Goal: Information Seeking & Learning: Learn about a topic

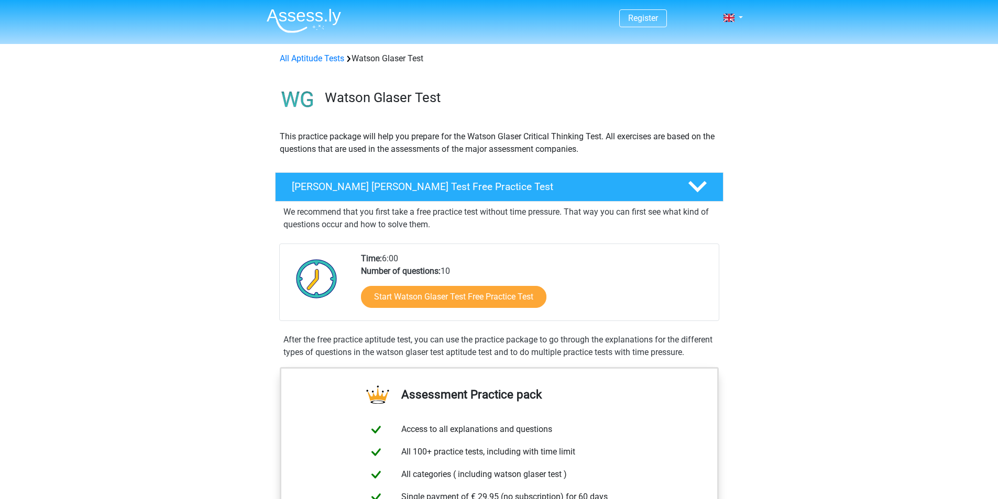
scroll to position [105, 0]
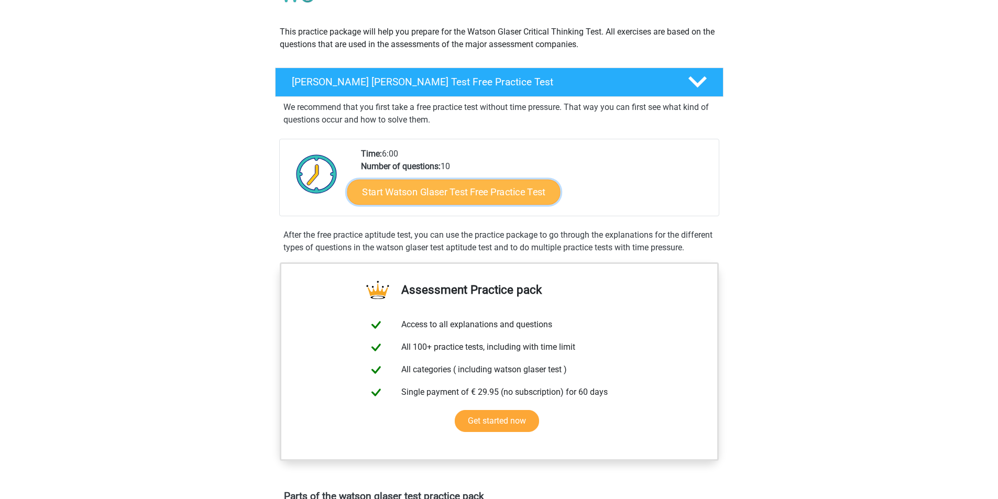
click at [457, 196] on link "Start Watson Glaser Test Free Practice Test" at bounding box center [453, 192] width 213 height 25
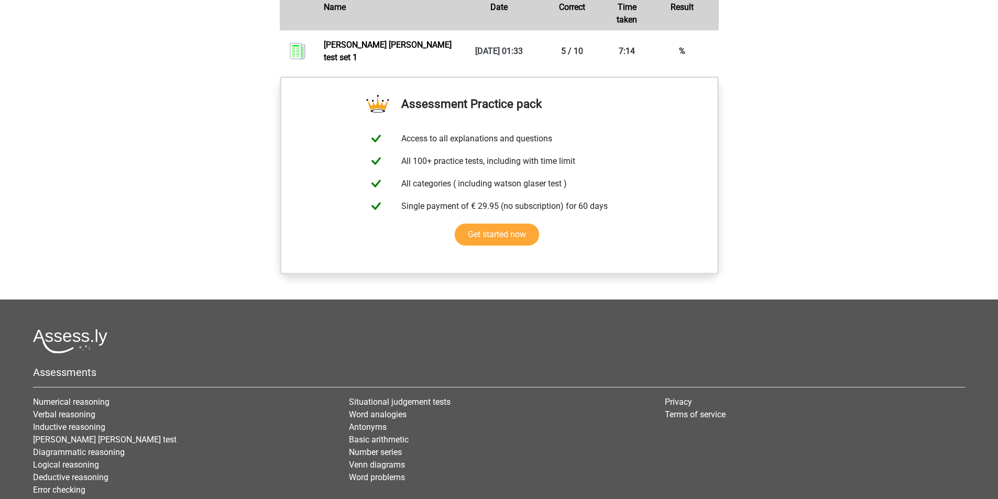
scroll to position [863, 0]
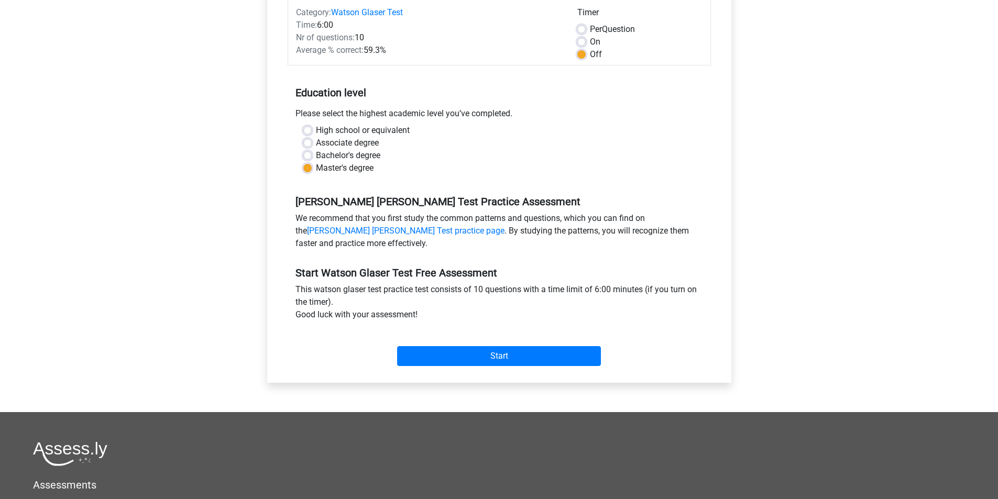
scroll to position [157, 0]
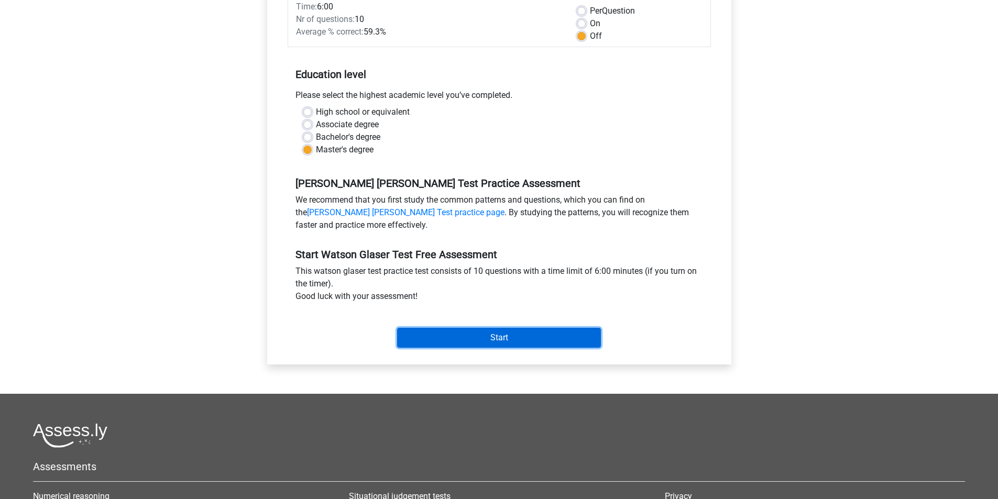
click at [505, 337] on input "Start" at bounding box center [499, 338] width 204 height 20
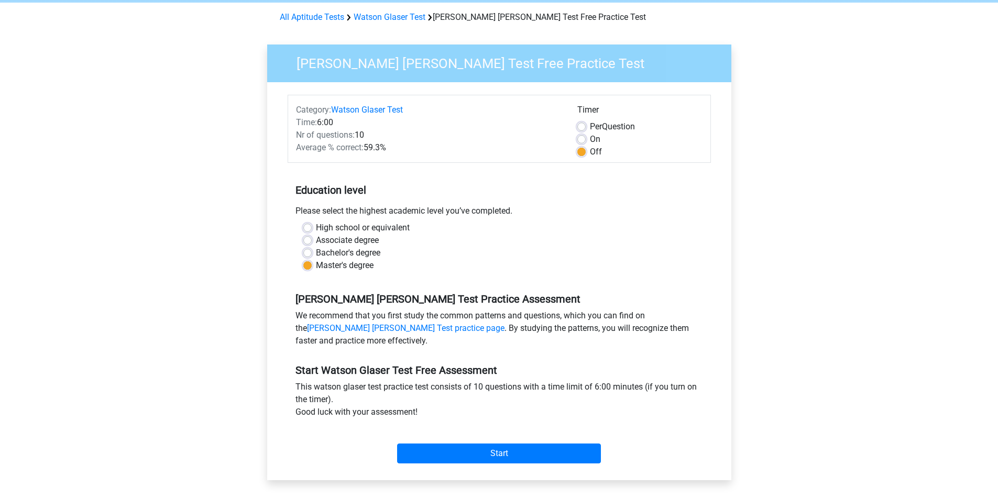
scroll to position [105, 0]
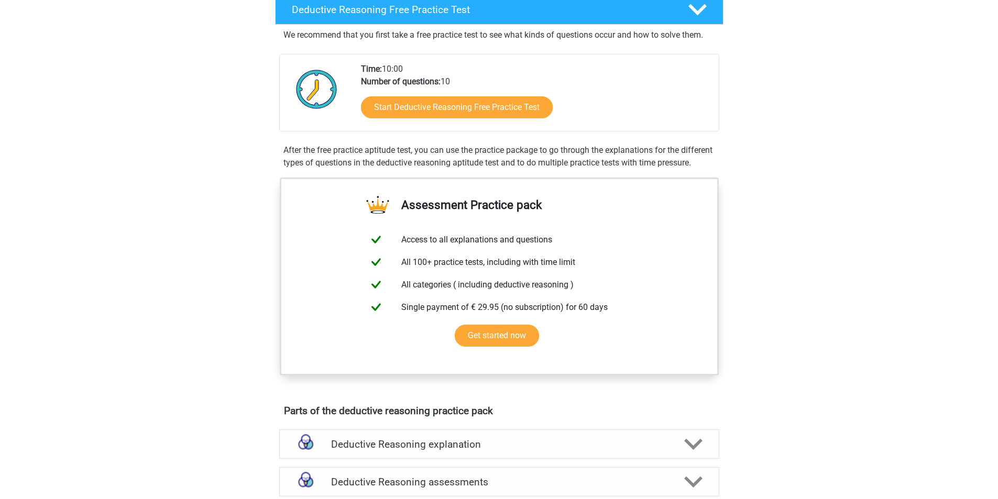
scroll to position [157, 0]
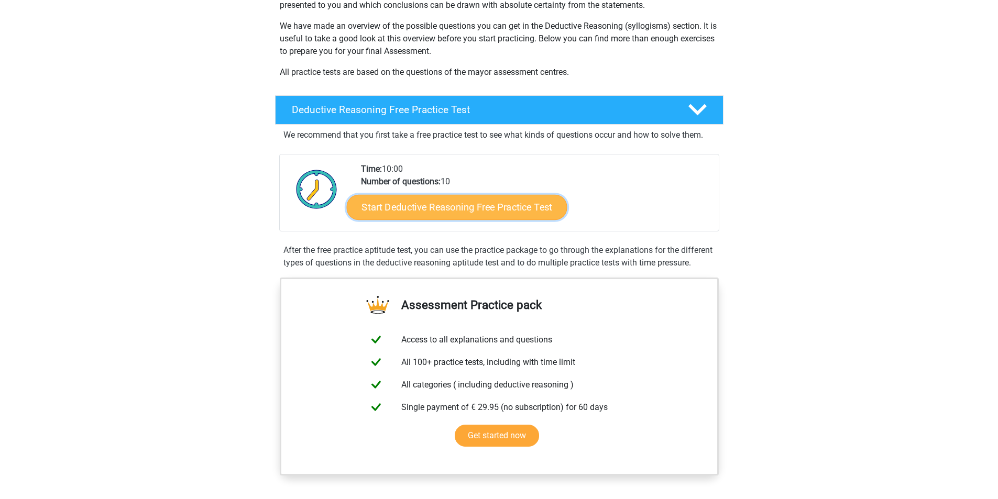
click at [505, 207] on link "Start Deductive Reasoning Free Practice Test" at bounding box center [456, 206] width 220 height 25
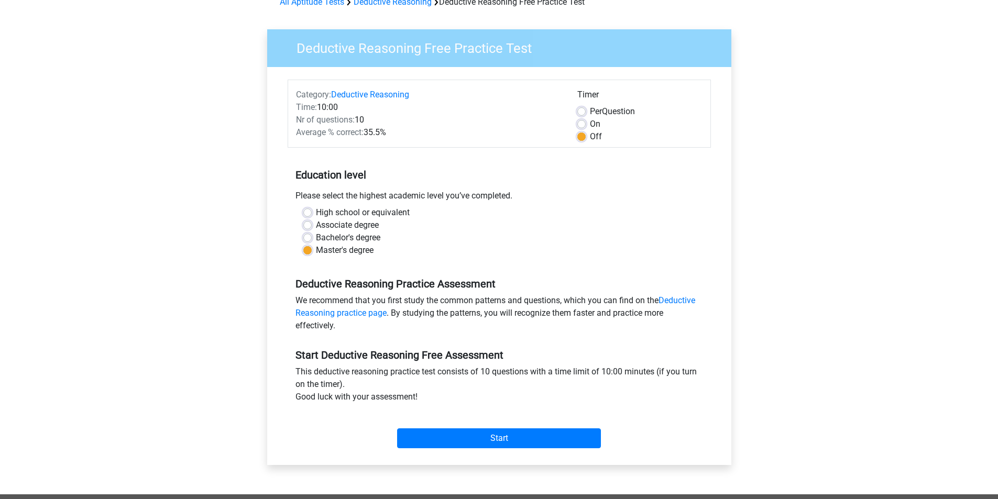
scroll to position [157, 0]
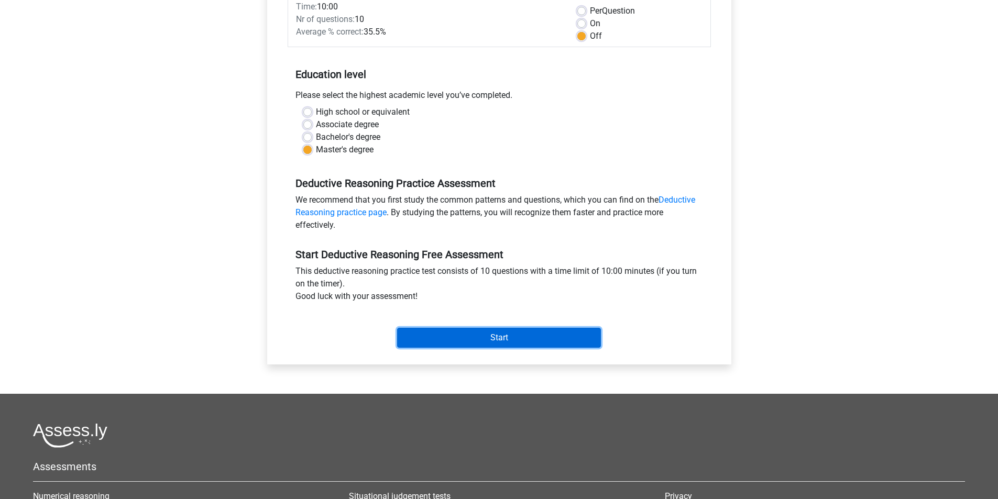
click at [501, 340] on input "Start" at bounding box center [499, 338] width 204 height 20
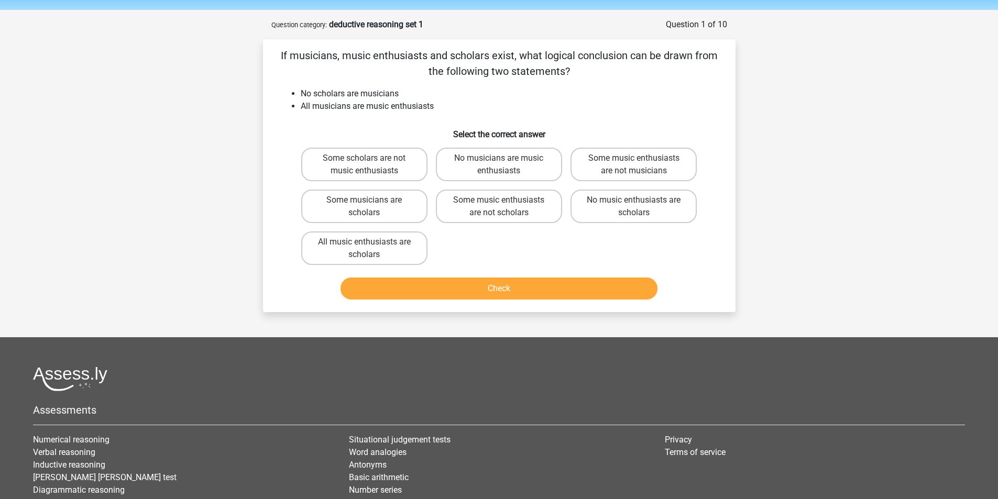
scroll to position [52, 0]
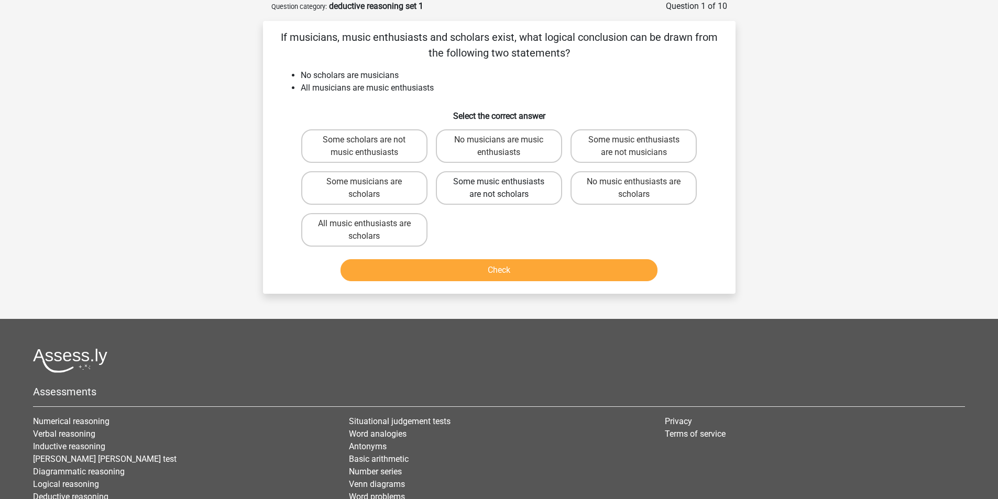
click at [484, 192] on label "Some music enthusiasts are not scholars" at bounding box center [499, 188] width 126 height 34
click at [499, 189] on input "Some music enthusiasts are not scholars" at bounding box center [502, 185] width 7 height 7
radio input "true"
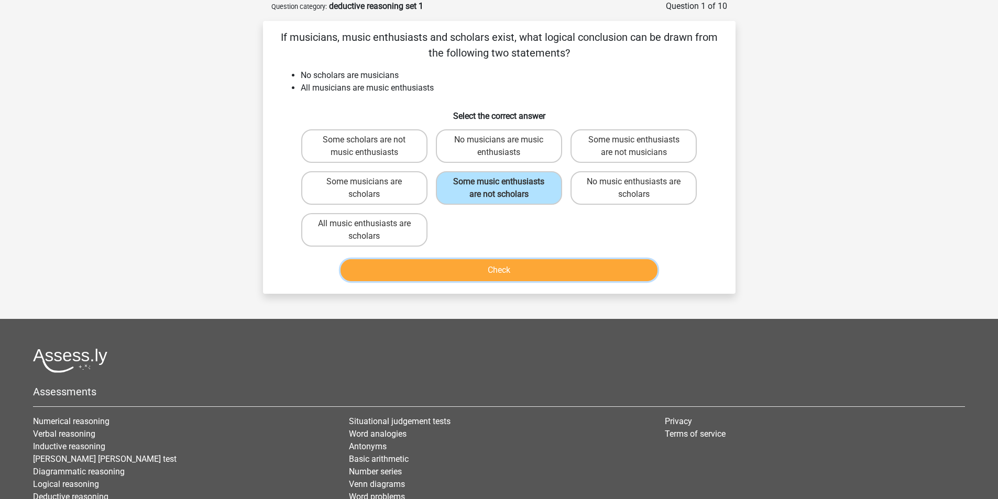
click at [499, 270] on button "Check" at bounding box center [498, 270] width 317 height 22
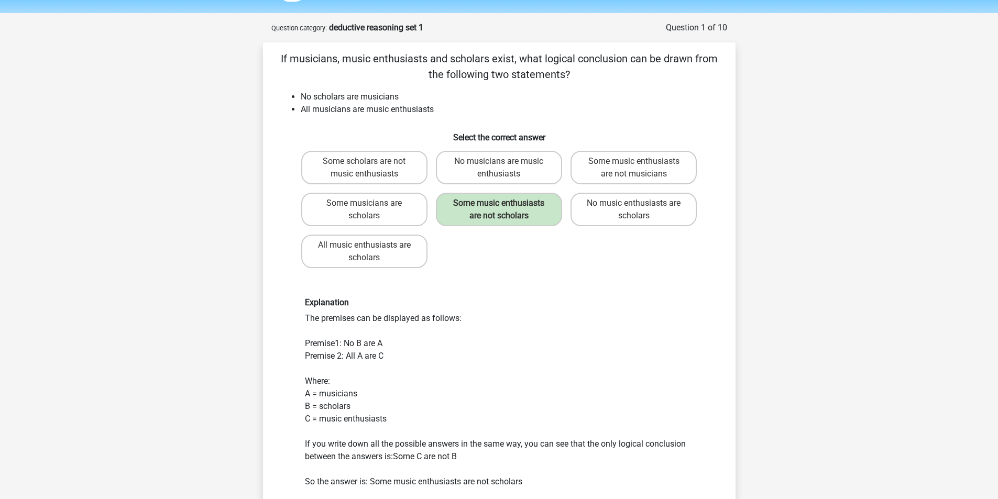
scroll to position [0, 0]
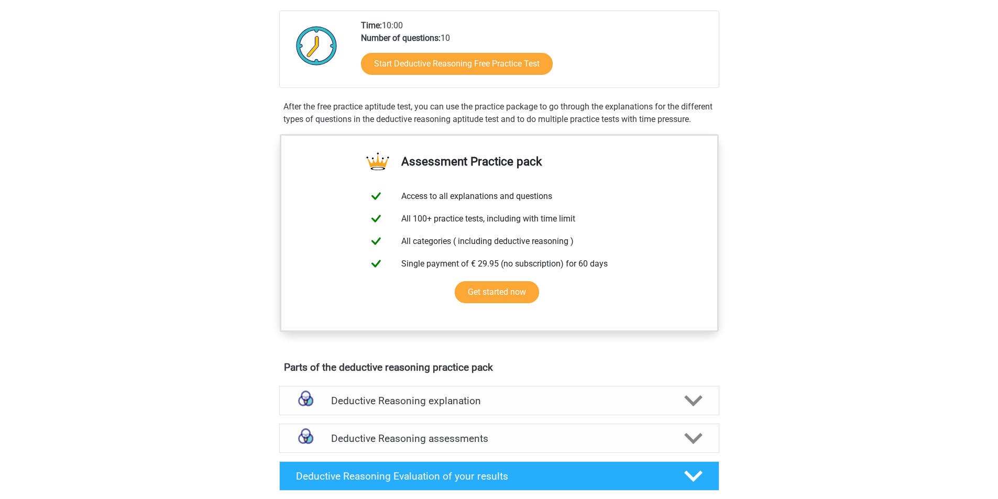
scroll to position [367, 0]
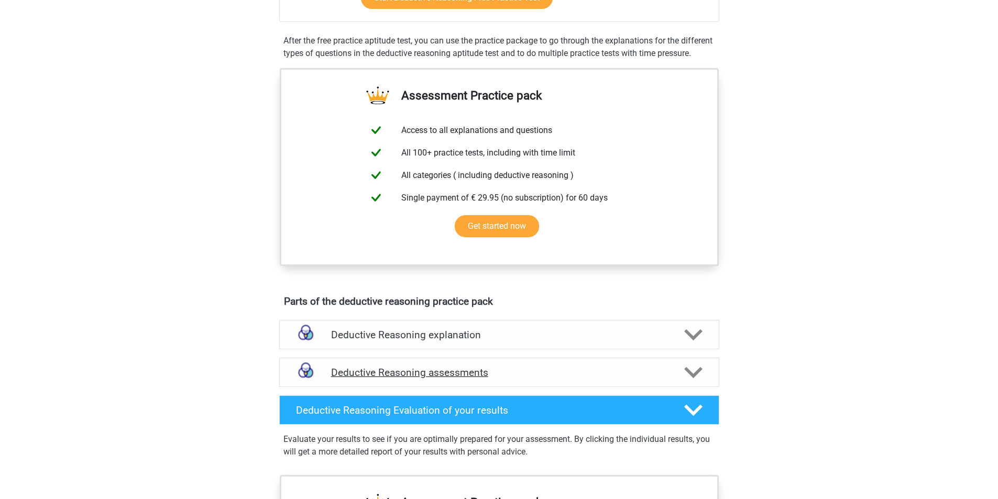
click at [386, 379] on h4 "Deductive Reasoning assessments" at bounding box center [499, 373] width 336 height 12
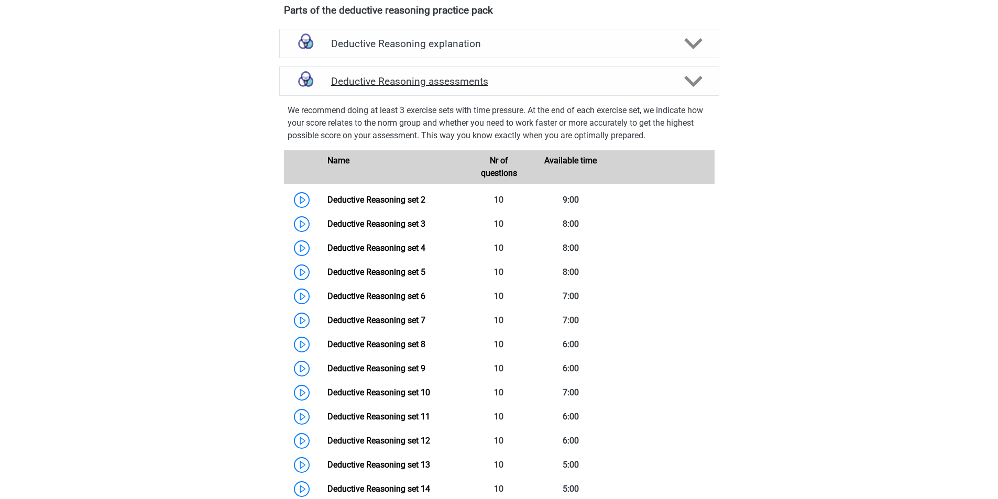
scroll to position [681, 0]
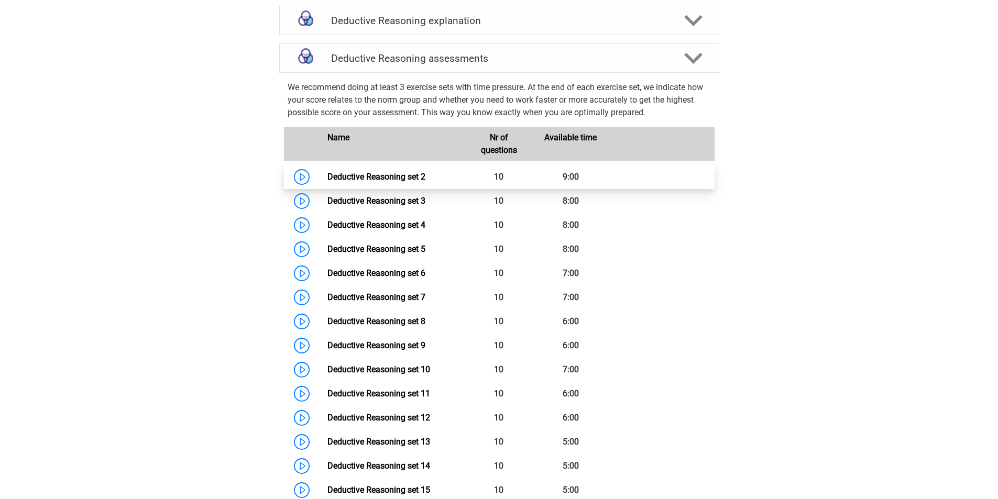
click at [369, 182] on link "Deductive Reasoning set 2" at bounding box center [376, 177] width 98 height 10
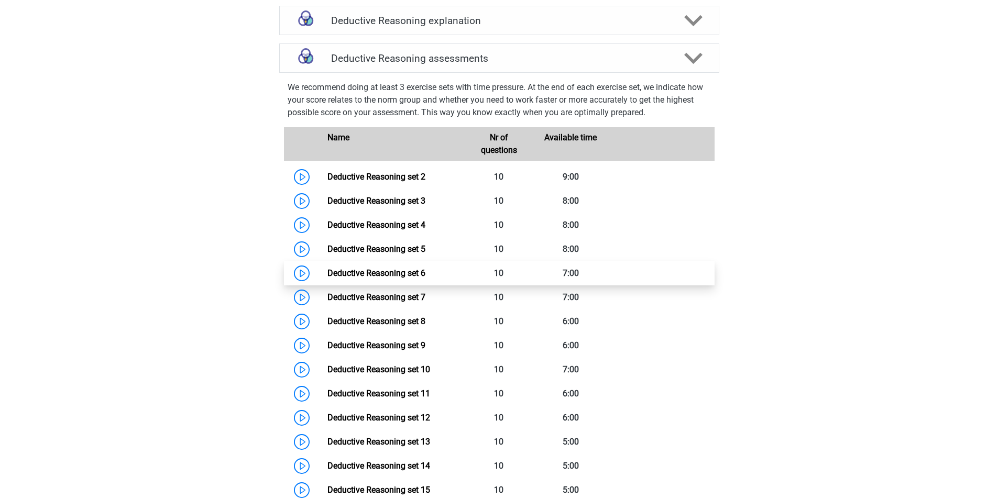
click at [374, 278] on link "Deductive Reasoning set 6" at bounding box center [376, 273] width 98 height 10
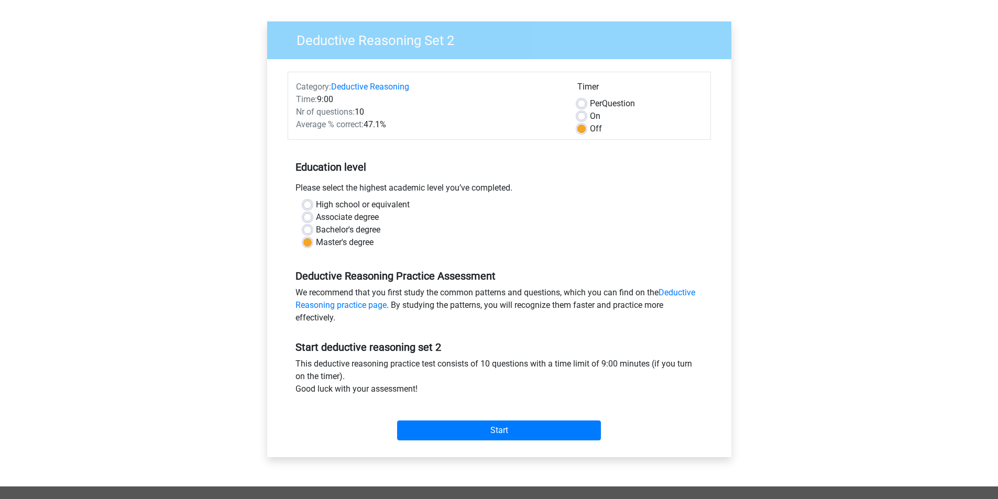
scroll to position [209, 0]
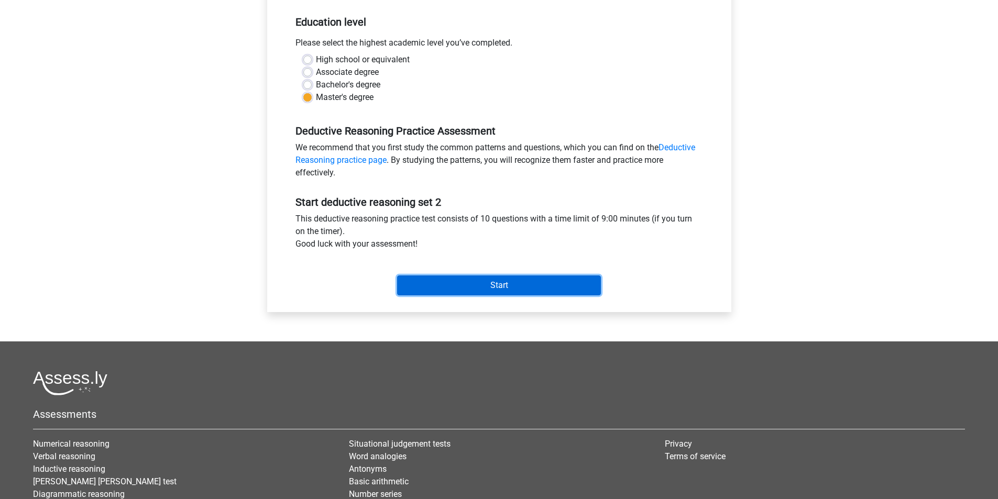
click at [503, 290] on input "Start" at bounding box center [499, 285] width 204 height 20
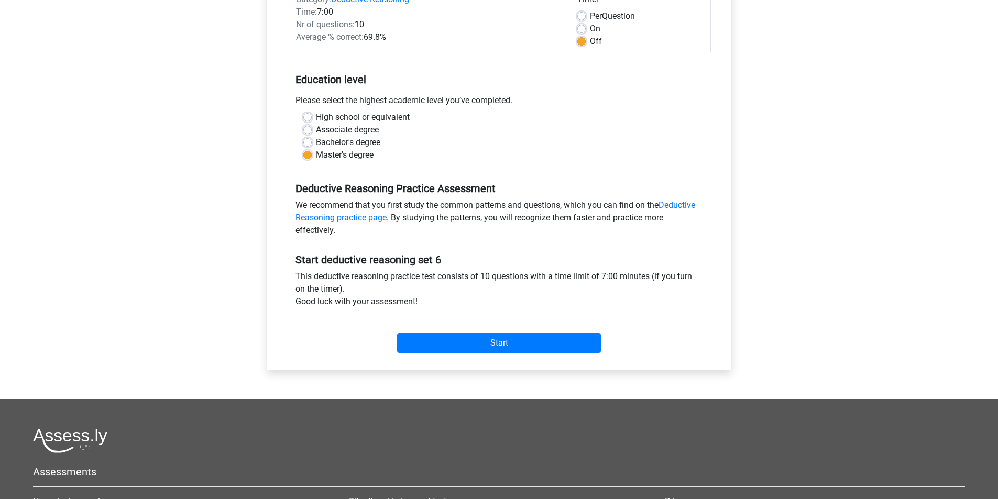
scroll to position [157, 0]
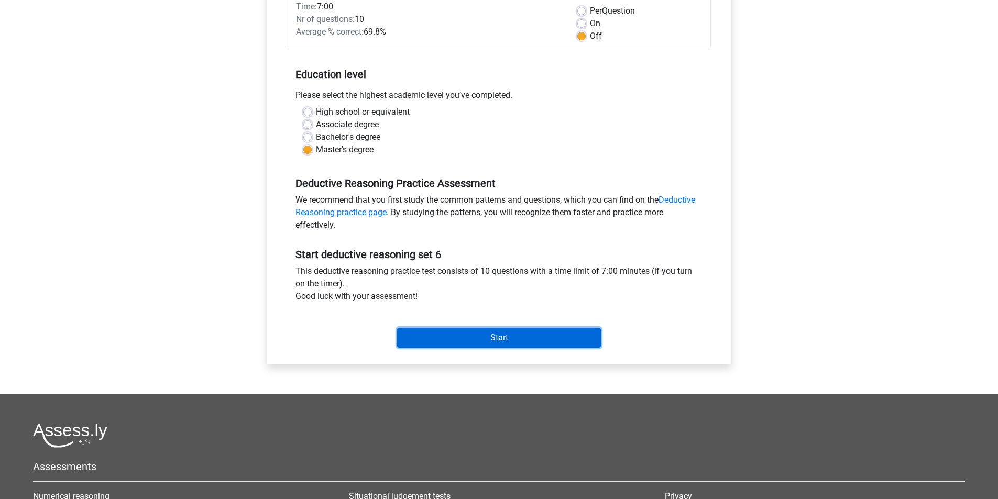
click at [500, 340] on input "Start" at bounding box center [499, 338] width 204 height 20
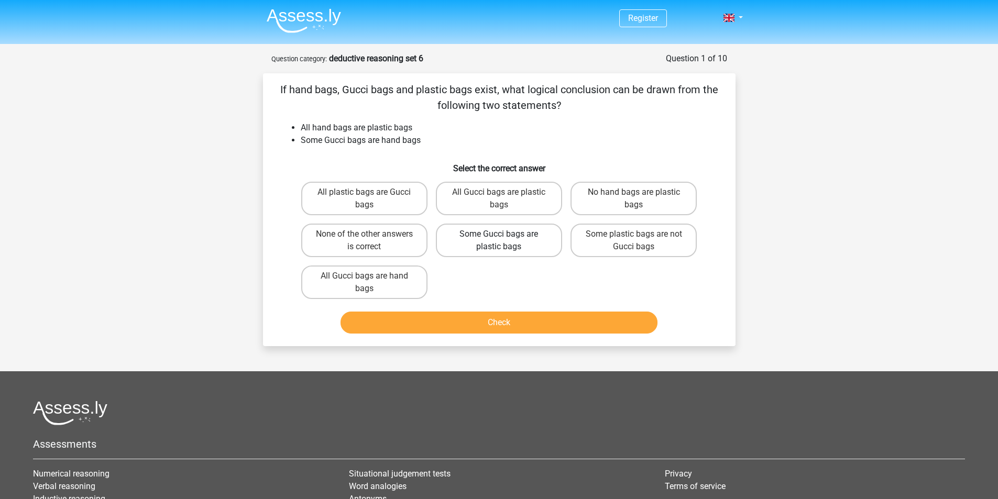
click at [520, 247] on label "Some Gucci bags are plastic bags" at bounding box center [499, 241] width 126 height 34
click at [505, 241] on input "Some Gucci bags are plastic bags" at bounding box center [502, 237] width 7 height 7
radio input "true"
click at [509, 320] on button "Check" at bounding box center [498, 323] width 317 height 22
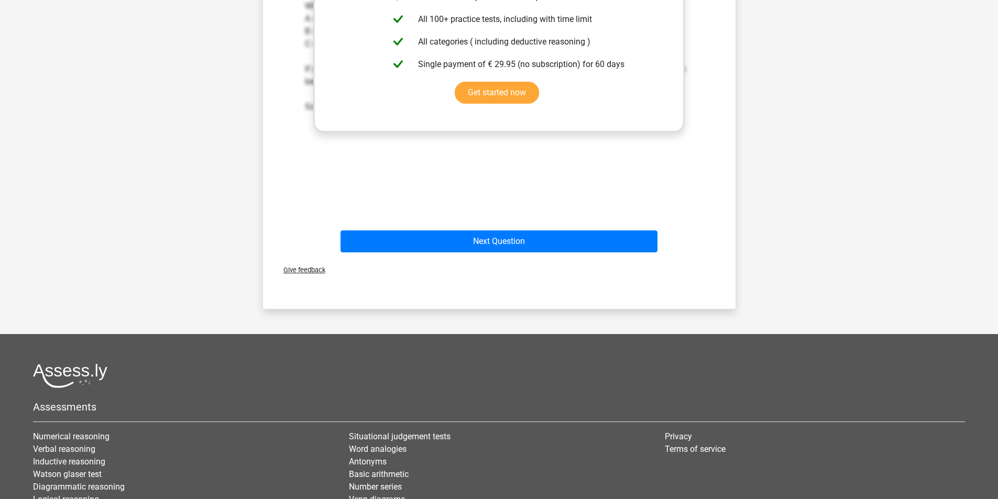
scroll to position [419, 0]
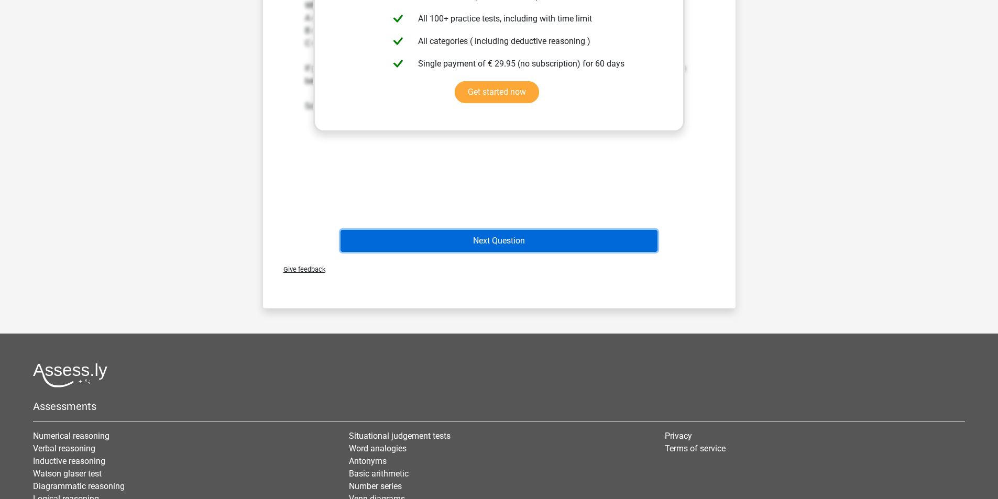
click at [513, 242] on button "Next Question" at bounding box center [498, 241] width 317 height 22
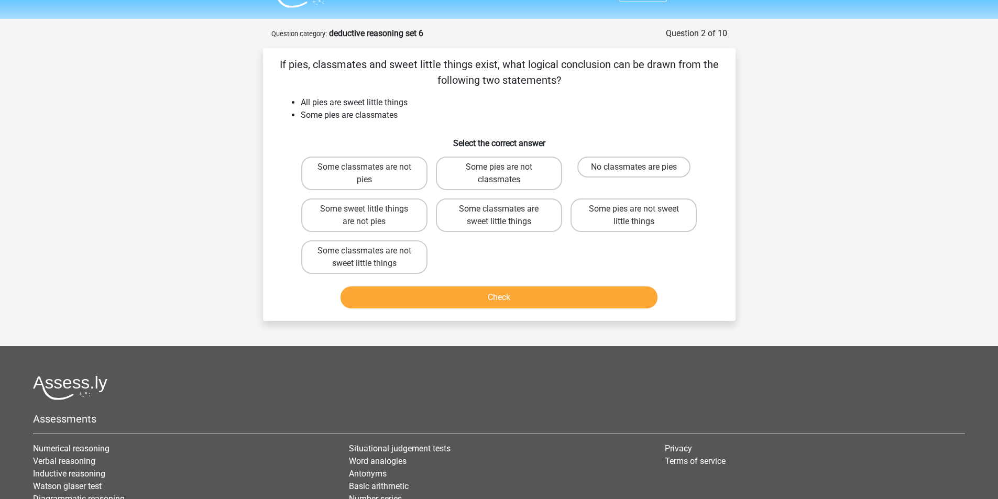
scroll to position [0, 0]
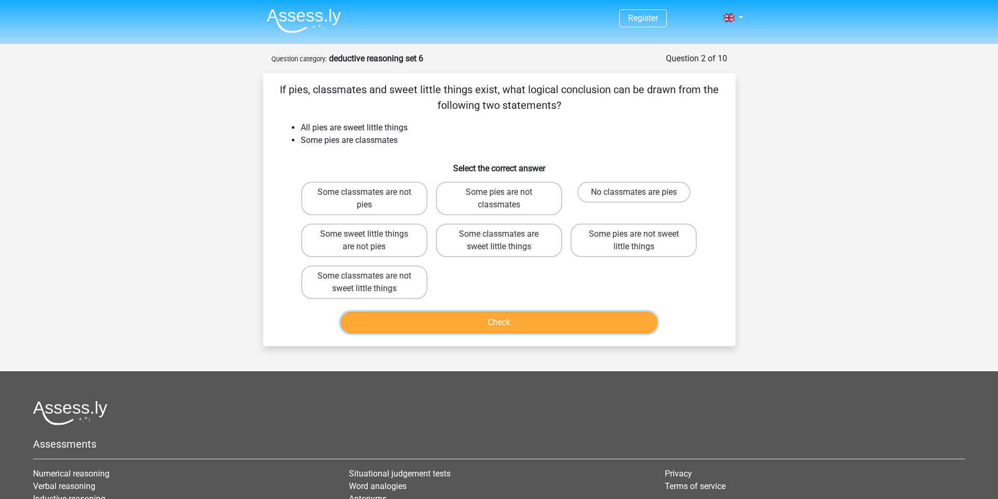
click at [499, 321] on button "Check" at bounding box center [498, 323] width 317 height 22
drag, startPoint x: 363, startPoint y: 204, endPoint x: 420, endPoint y: 278, distance: 93.2
click at [363, 204] on label "Some classmates are not pies" at bounding box center [364, 199] width 126 height 34
click at [364, 199] on input "Some classmates are not pies" at bounding box center [367, 195] width 7 height 7
radio input "true"
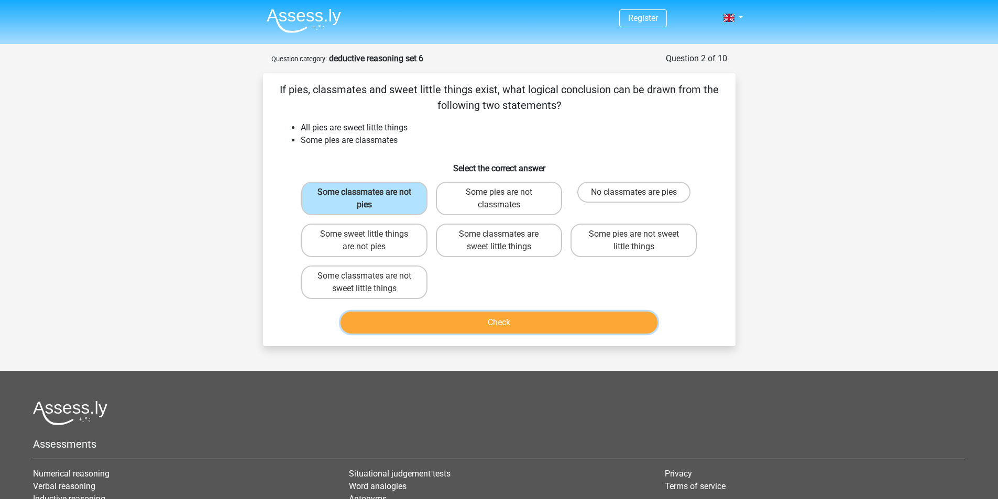
click at [489, 320] on button "Check" at bounding box center [498, 323] width 317 height 22
click at [501, 321] on button "Check" at bounding box center [498, 323] width 317 height 22
click at [402, 197] on label "Some classmates are not pies" at bounding box center [364, 199] width 126 height 34
click at [371, 197] on input "Some classmates are not pies" at bounding box center [367, 195] width 7 height 7
click at [502, 323] on button "Check" at bounding box center [498, 323] width 317 height 22
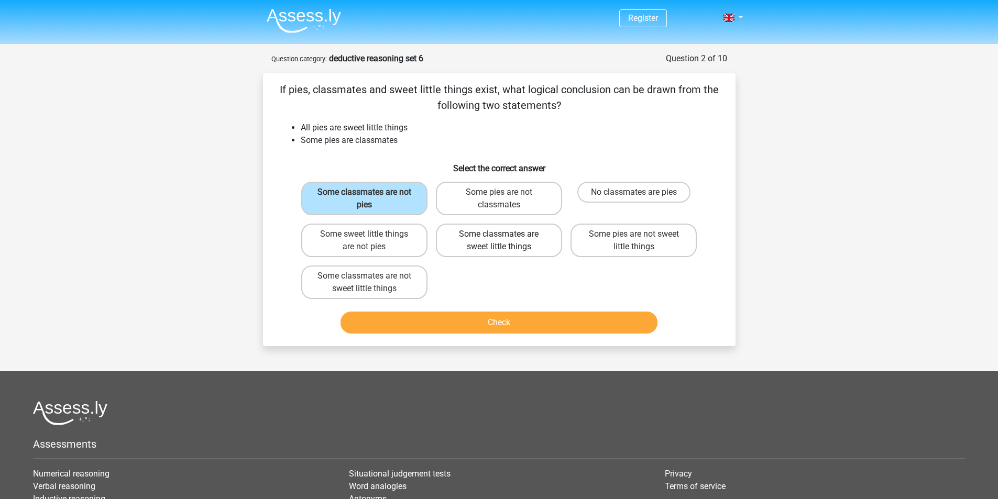
click at [489, 239] on label "Some classmates are sweet little things" at bounding box center [499, 241] width 126 height 34
click at [499, 239] on input "Some classmates are sweet little things" at bounding box center [502, 237] width 7 height 7
radio input "true"
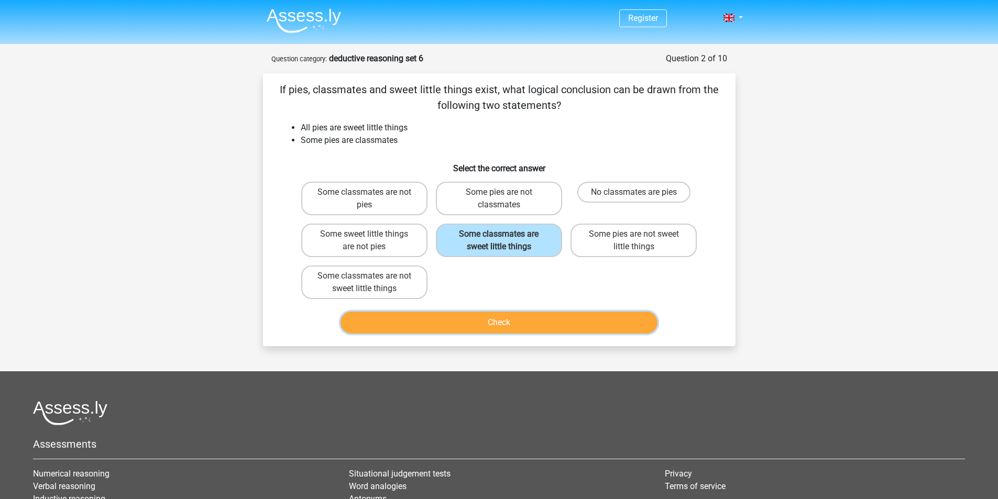
click at [507, 321] on button "Check" at bounding box center [498, 323] width 317 height 22
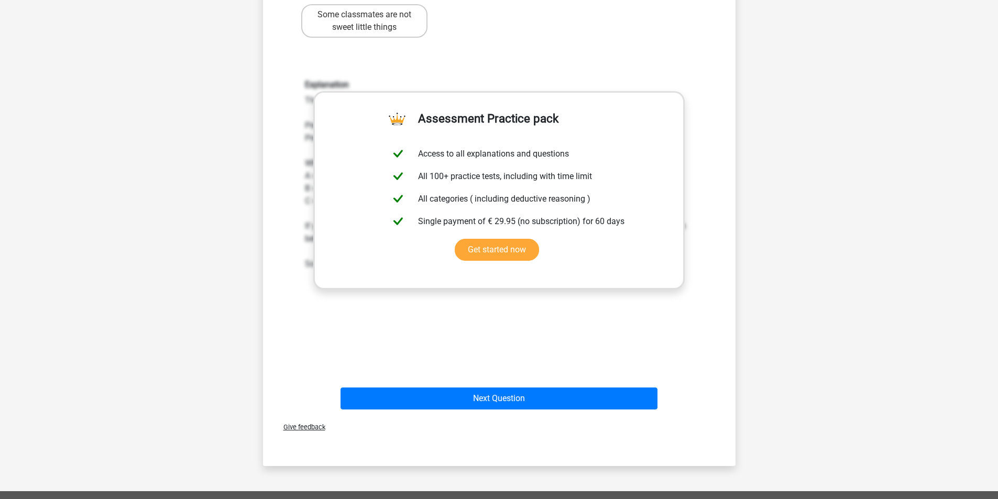
scroll to position [262, 0]
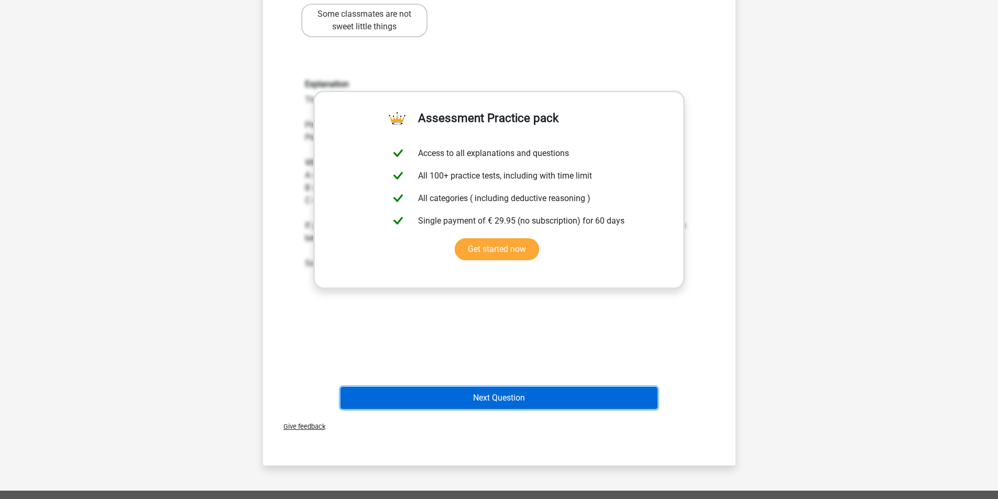
click at [486, 395] on button "Next Question" at bounding box center [498, 398] width 317 height 22
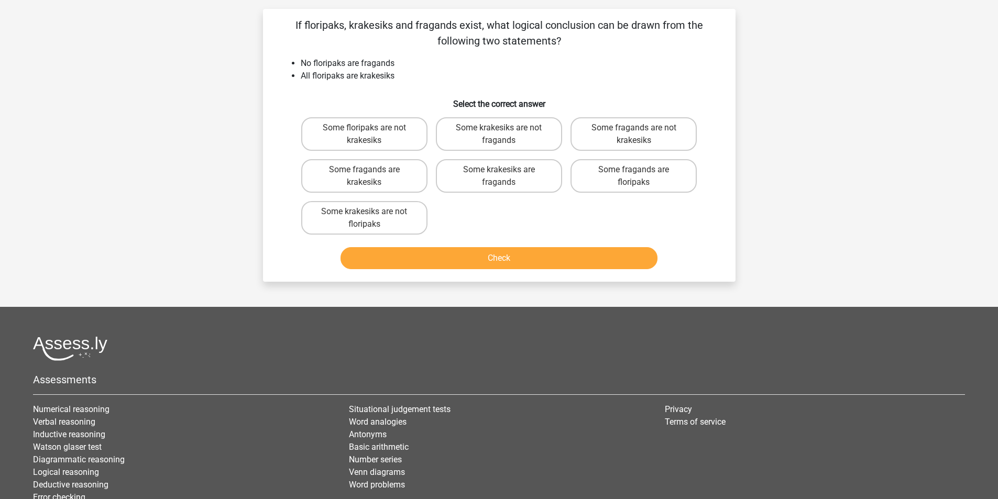
scroll to position [52, 0]
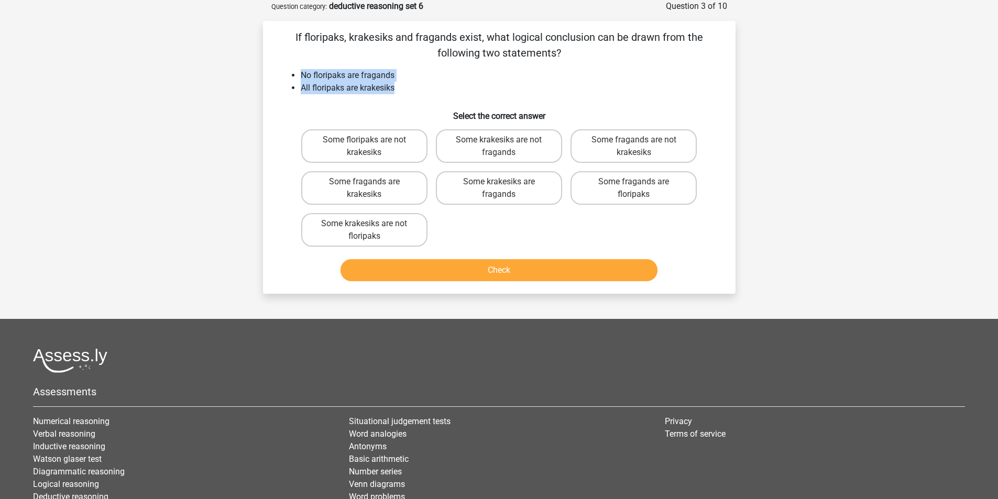
drag, startPoint x: 402, startPoint y: 87, endPoint x: 299, endPoint y: 80, distance: 102.9
click at [299, 80] on ul "No floripaks are fragands All floripaks are krakesiks" at bounding box center [499, 81] width 439 height 25
copy ul "No floripaks are fragands All floripaks are krakesiks"
click at [515, 146] on label "Some krakesiks are not fragands" at bounding box center [499, 146] width 126 height 34
click at [505, 146] on input "Some krakesiks are not fragands" at bounding box center [502, 143] width 7 height 7
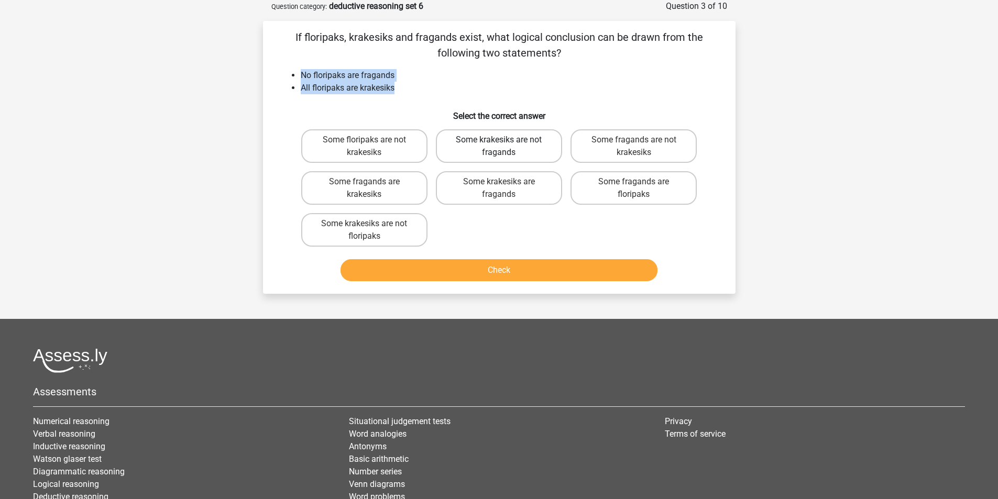
radio input "true"
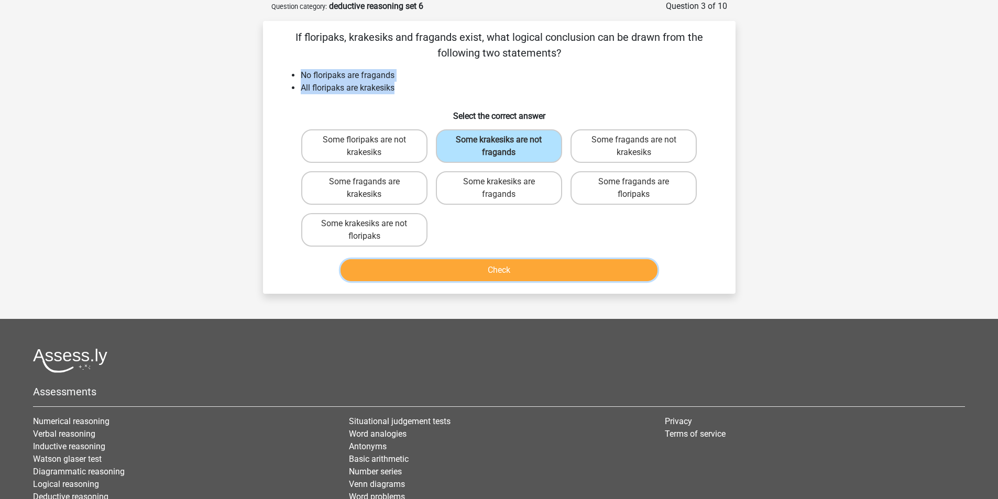
click at [526, 271] on button "Check" at bounding box center [498, 270] width 317 height 22
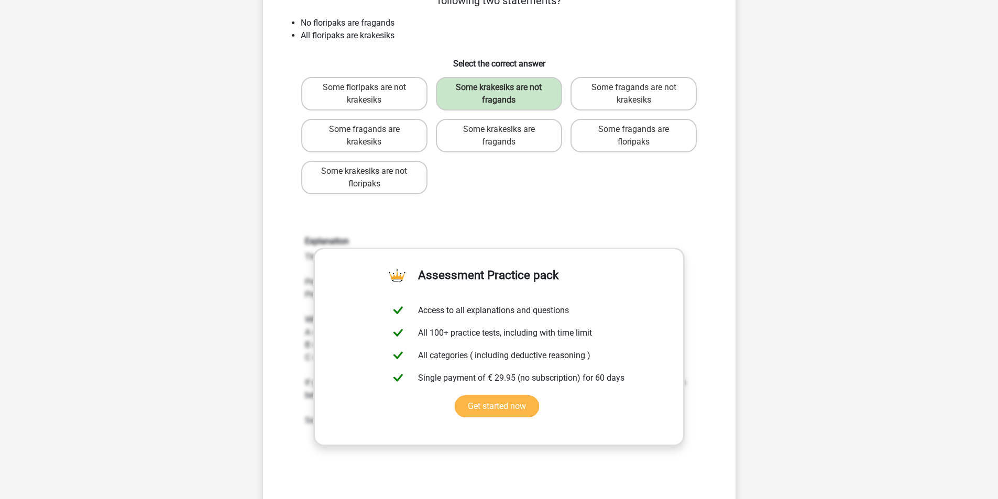
scroll to position [262, 0]
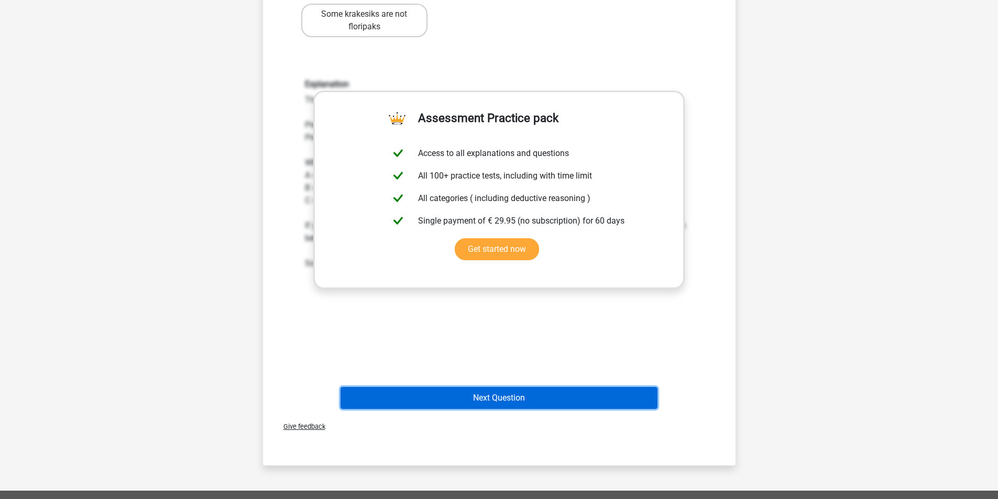
click at [508, 402] on button "Next Question" at bounding box center [498, 398] width 317 height 22
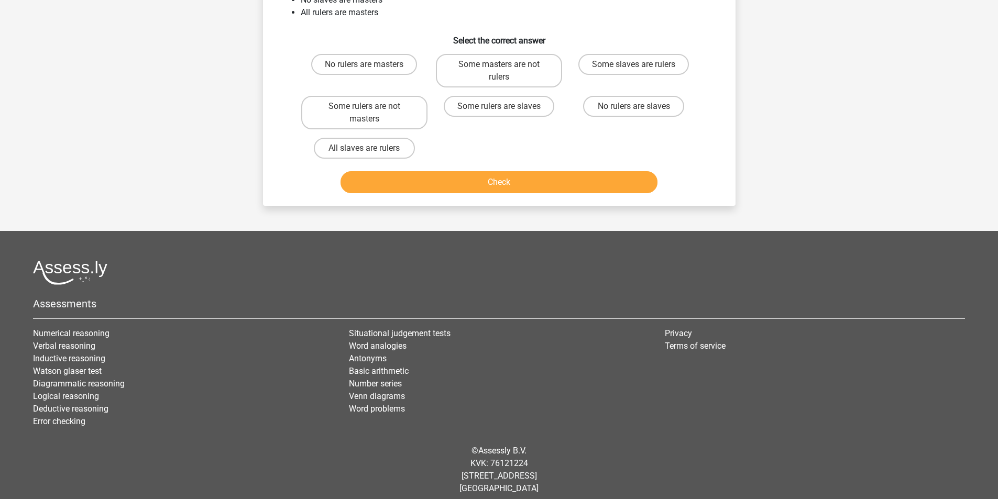
scroll to position [52, 0]
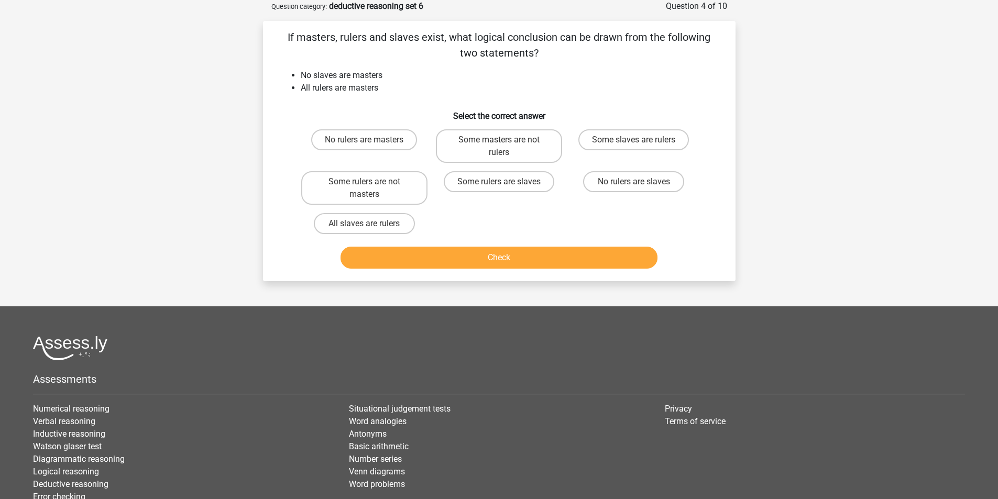
click at [494, 259] on button "Check" at bounding box center [498, 258] width 317 height 22
click at [382, 139] on label "No rulers are masters" at bounding box center [364, 139] width 106 height 21
click at [371, 140] on input "No rulers are masters" at bounding box center [367, 143] width 7 height 7
radio input "true"
click at [509, 260] on button "Check" at bounding box center [498, 258] width 317 height 22
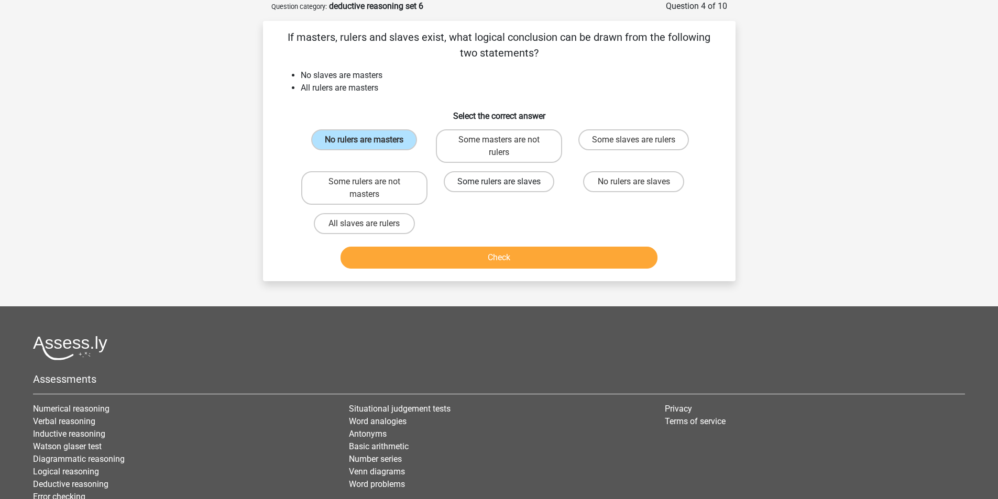
click at [500, 179] on label "Some rulers are slaves" at bounding box center [499, 181] width 110 height 21
click at [500, 182] on input "Some rulers are slaves" at bounding box center [502, 185] width 7 height 7
radio input "true"
click at [495, 261] on button "Check" at bounding box center [498, 258] width 317 height 22
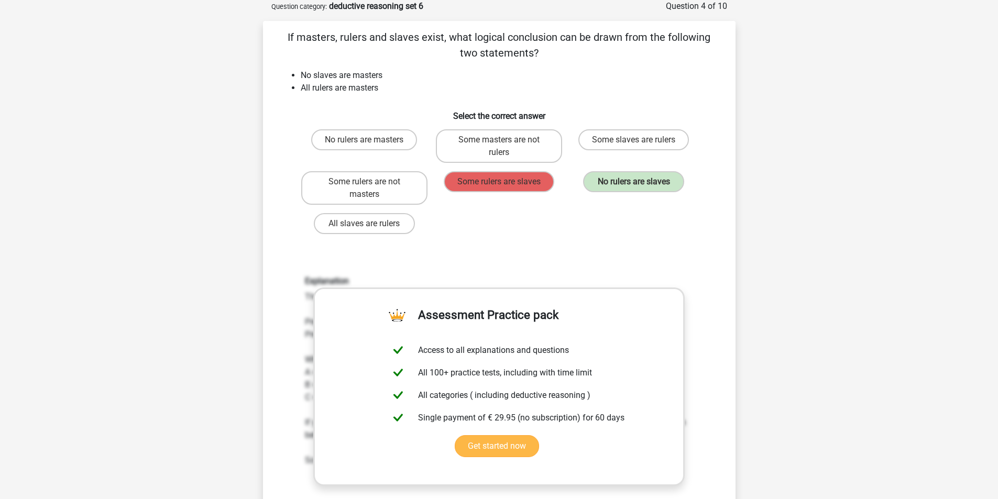
scroll to position [209, 0]
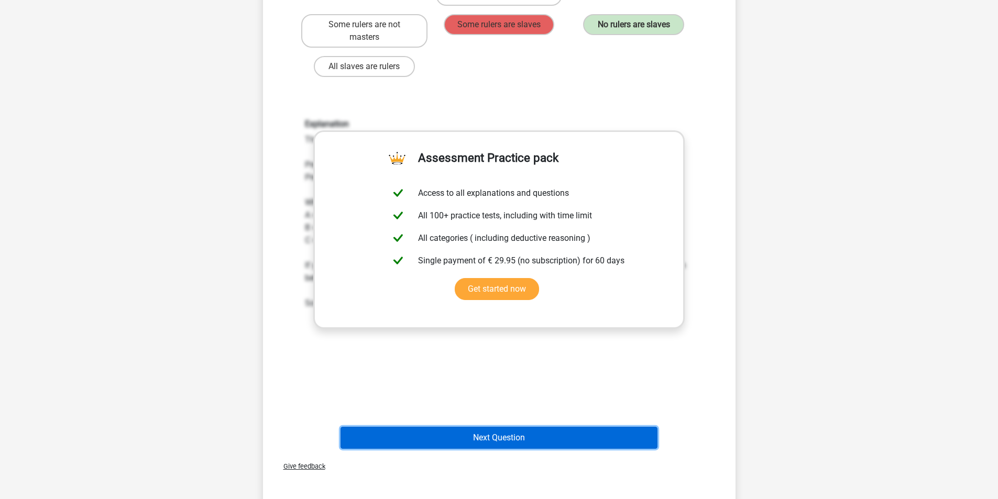
click at [500, 440] on button "Next Question" at bounding box center [498, 438] width 317 height 22
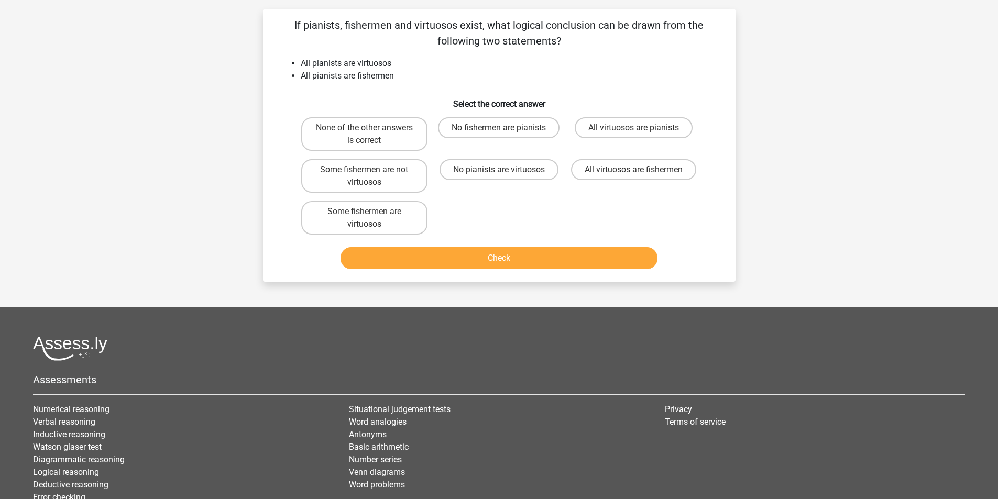
scroll to position [52, 0]
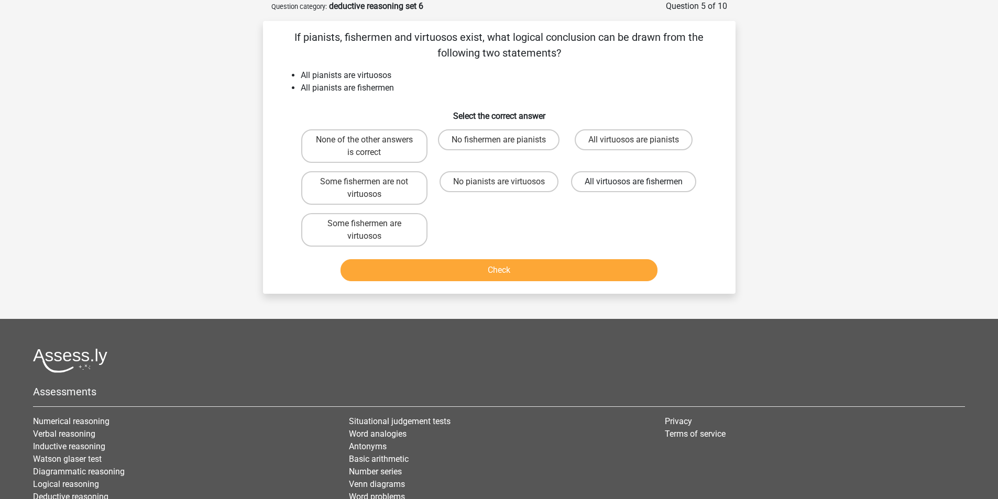
click at [628, 192] on label "All virtuosos are fishermen" at bounding box center [633, 181] width 125 height 21
click at [634, 189] on input "All virtuosos are fishermen" at bounding box center [637, 185] width 7 height 7
radio input "true"
click at [502, 272] on button "Check" at bounding box center [498, 270] width 317 height 22
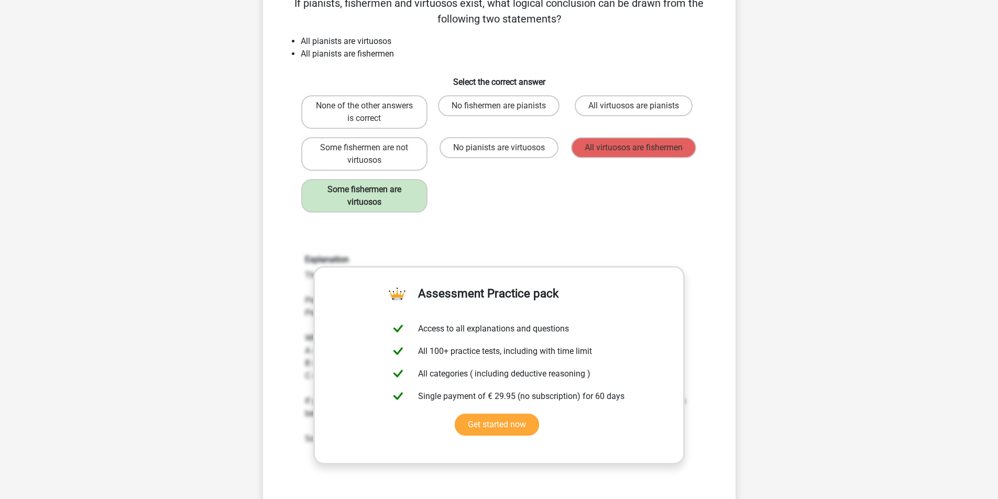
scroll to position [105, 0]
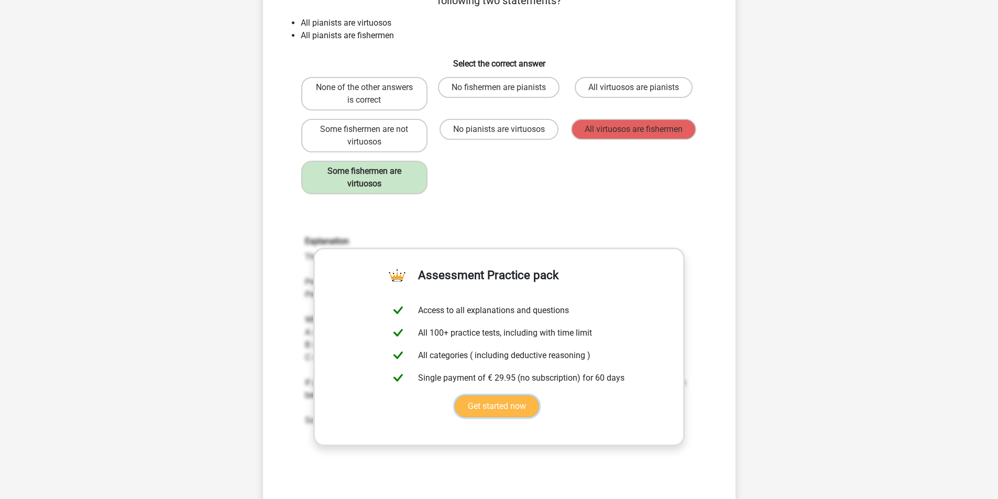
click at [455, 405] on link "Get started now" at bounding box center [497, 406] width 84 height 22
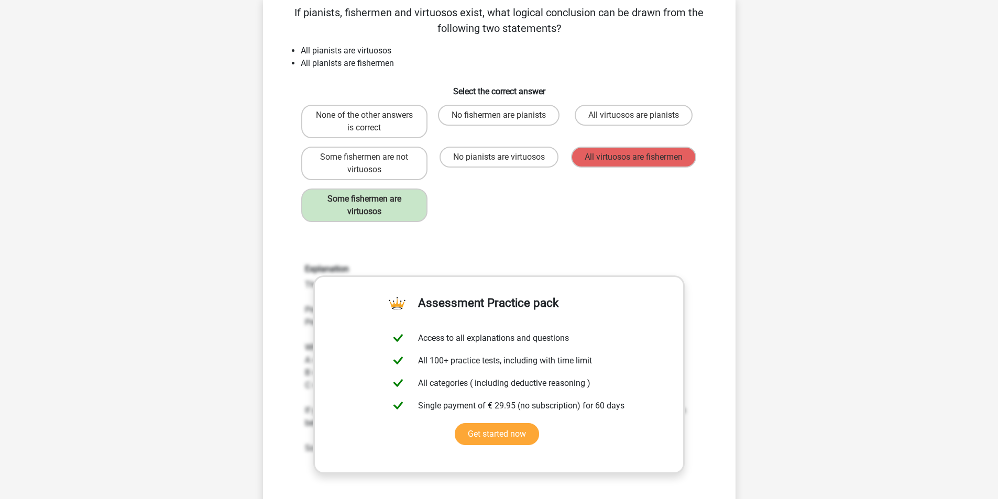
scroll to position [59, 0]
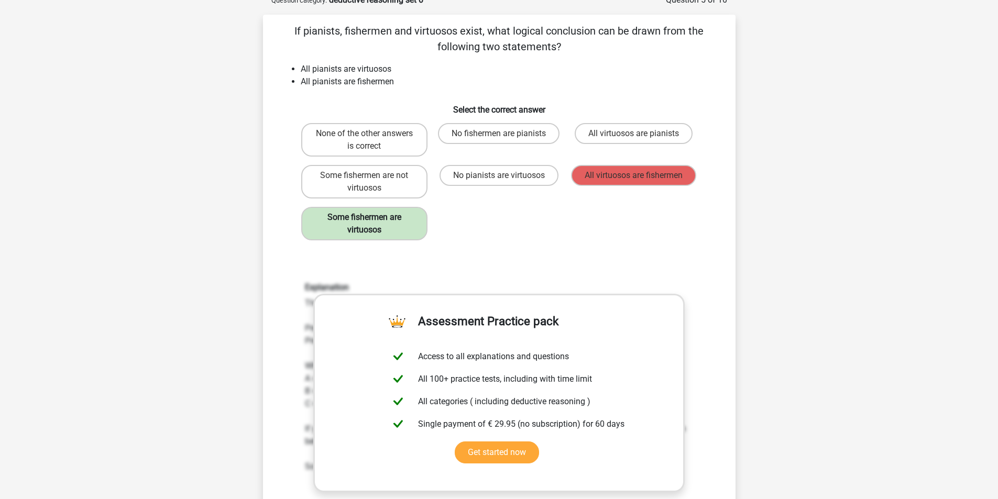
click at [389, 235] on label "Some fishermen are virtuosos" at bounding box center [364, 224] width 126 height 34
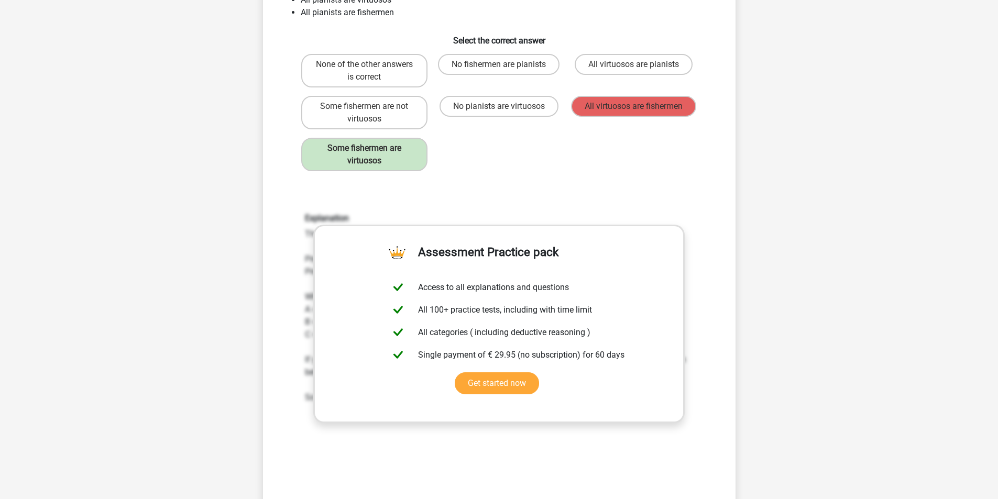
scroll to position [111, 0]
